Goal: Task Accomplishment & Management: Manage account settings

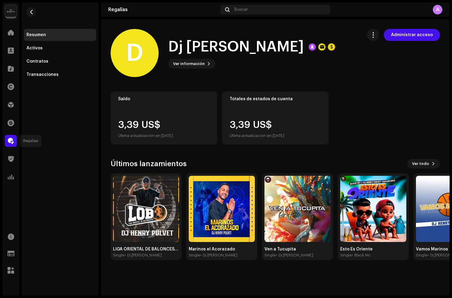
click at [13, 140] on span at bounding box center [11, 140] width 6 height 5
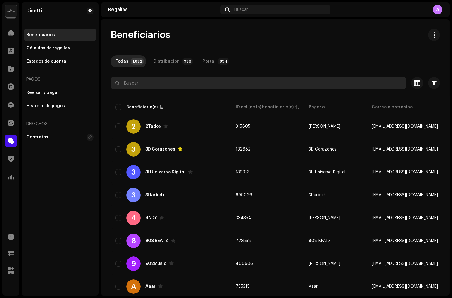
click at [136, 79] on input "text" at bounding box center [259, 83] width 296 height 12
paste input "Dj [PERSON_NAME]"
type input "Dj [PERSON_NAME]"
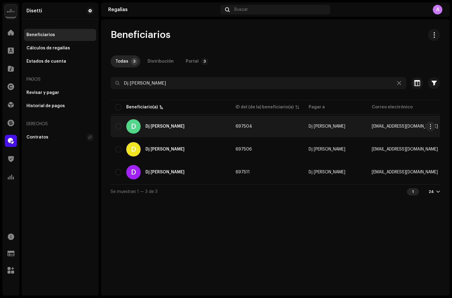
click at [209, 125] on div "D Dj [PERSON_NAME]" at bounding box center [171, 126] width 111 height 14
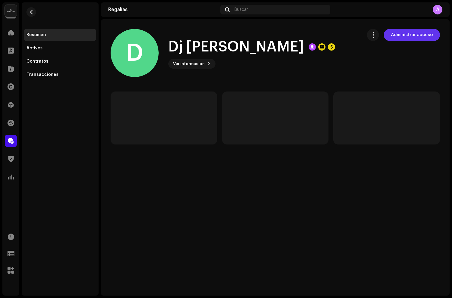
click at [426, 38] on span "Administrar acceso" at bounding box center [412, 35] width 42 height 12
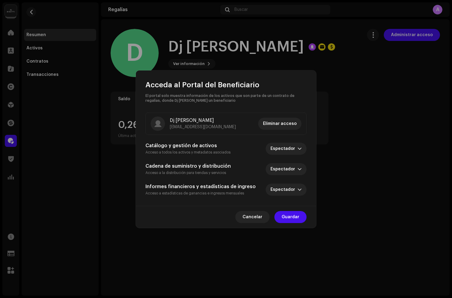
click at [280, 123] on span "Eliminar acceso" at bounding box center [280, 124] width 34 height 12
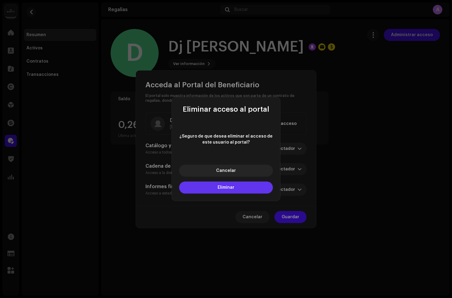
click at [237, 185] on button "Eliminar" at bounding box center [226, 187] width 94 height 12
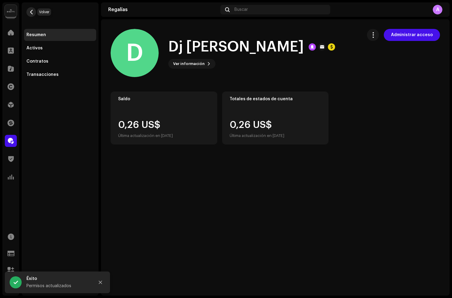
click at [29, 11] on span "button" at bounding box center [31, 12] width 5 height 5
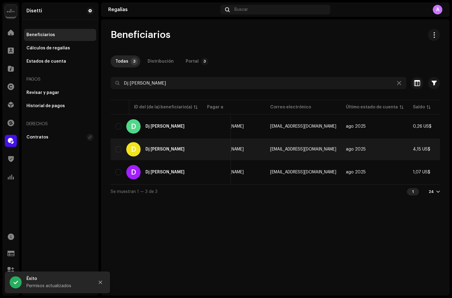
scroll to position [0, 177]
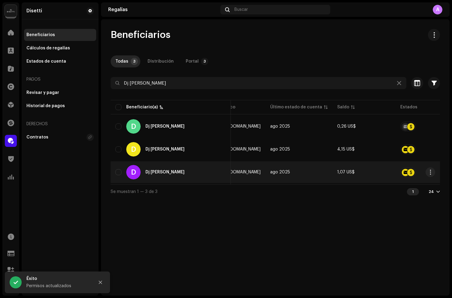
click at [199, 175] on div "D Dj [PERSON_NAME]" at bounding box center [171, 172] width 111 height 14
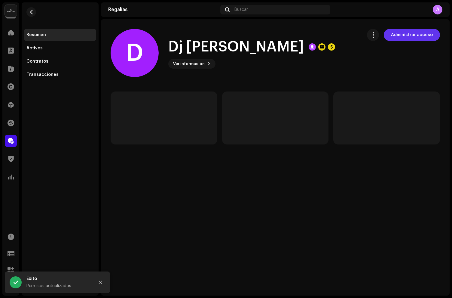
click at [408, 39] on span "Administrar acceso" at bounding box center [412, 35] width 42 height 12
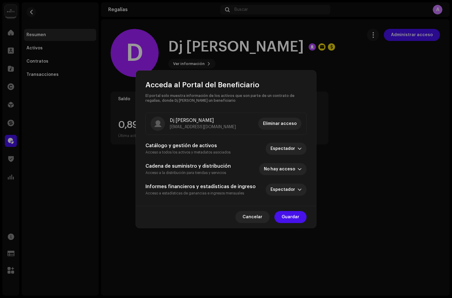
click at [277, 123] on span "Eliminar acceso" at bounding box center [280, 124] width 34 height 12
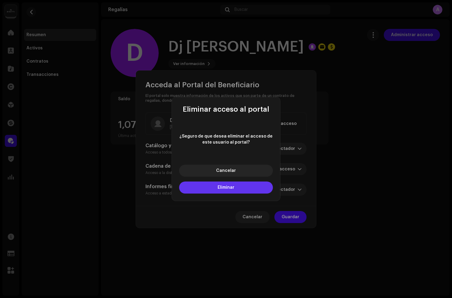
click at [229, 186] on span "Eliminar" at bounding box center [226, 187] width 17 height 4
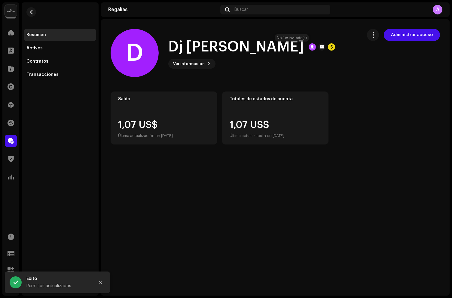
click at [319, 48] on div at bounding box center [322, 46] width 7 height 7
click at [328, 48] on div at bounding box center [331, 46] width 7 height 7
click at [309, 49] on div at bounding box center [312, 46] width 7 height 7
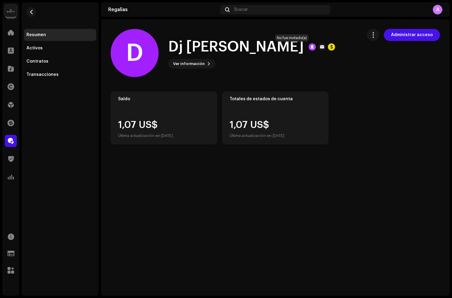
click at [319, 49] on div at bounding box center [322, 46] width 7 height 7
click at [32, 8] on button "button" at bounding box center [31, 12] width 10 height 10
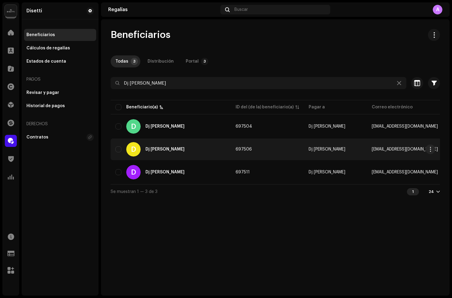
click at [192, 143] on div "D Dj [PERSON_NAME]" at bounding box center [171, 149] width 111 height 14
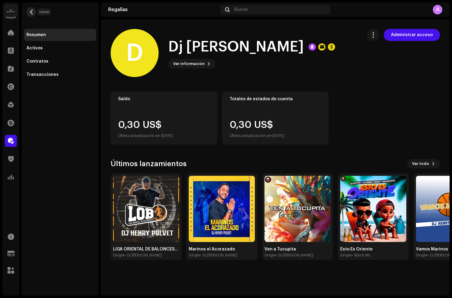
click at [33, 12] on span "button" at bounding box center [31, 12] width 5 height 5
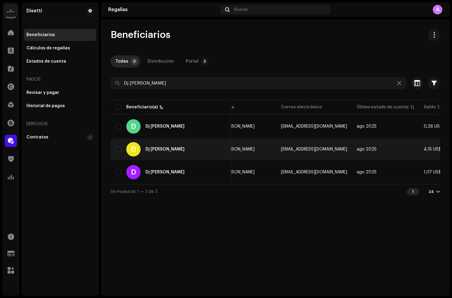
scroll to position [0, 177]
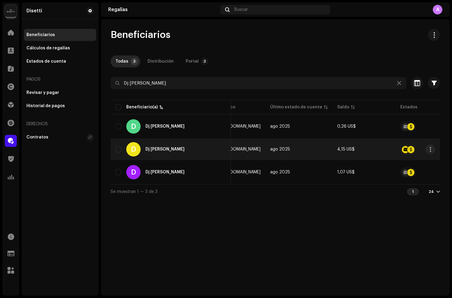
click at [209, 147] on div "D Dj [PERSON_NAME]" at bounding box center [171, 149] width 111 height 14
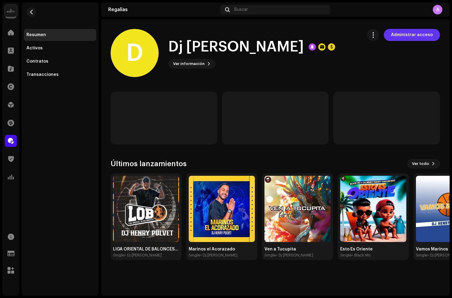
click at [412, 37] on span "Administrar acceso" at bounding box center [412, 35] width 42 height 12
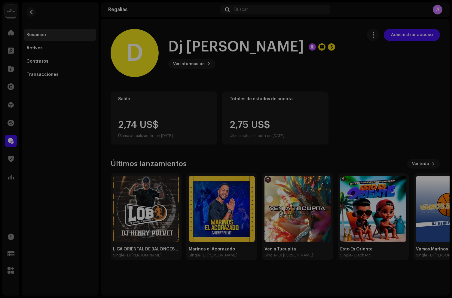
click at [367, 89] on div "Acceda al Portal del Beneficiario El portal solo muestra información de los act…" at bounding box center [226, 149] width 452 height 298
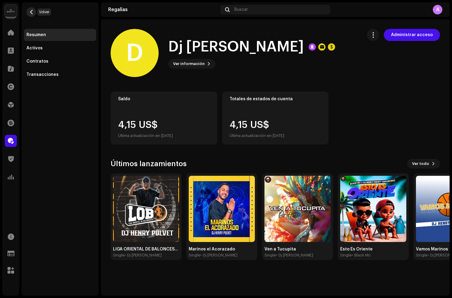
click at [30, 12] on span "button" at bounding box center [31, 12] width 5 height 5
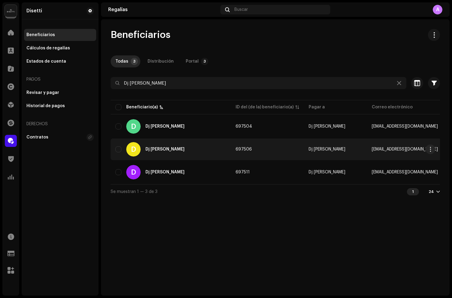
click at [195, 140] on td "D Dj [PERSON_NAME]" at bounding box center [171, 149] width 120 height 22
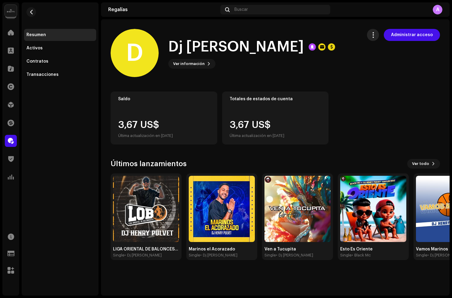
click at [376, 39] on button "button" at bounding box center [373, 35] width 12 height 12
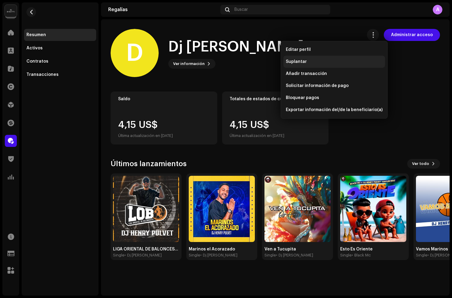
click at [298, 60] on span "Suplantar" at bounding box center [296, 61] width 21 height 5
